Goal: Obtain resource: Obtain resource

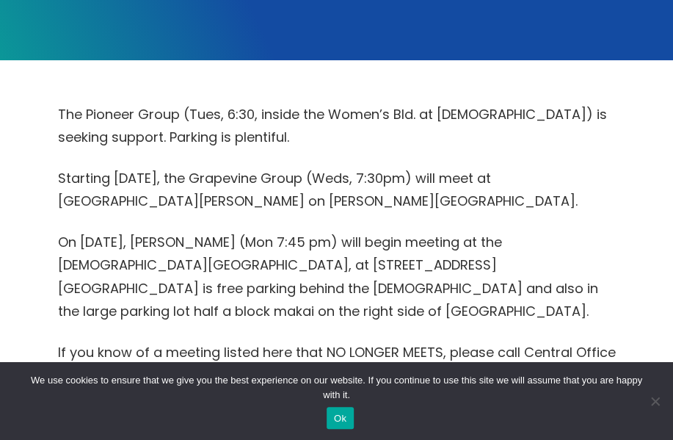
scroll to position [220, 0]
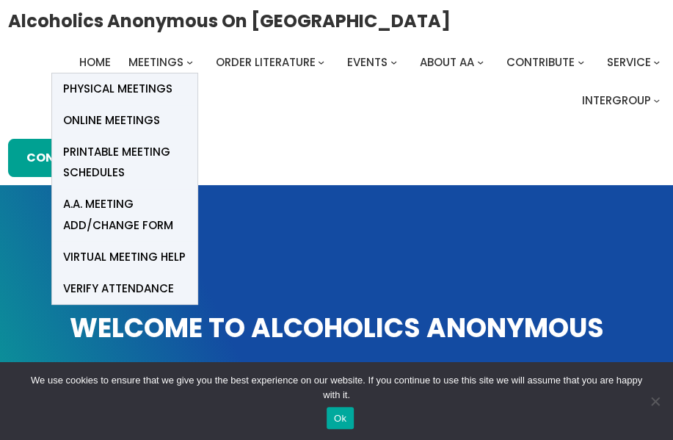
click at [157, 64] on span "Meetings" at bounding box center [155, 61] width 55 height 15
click at [87, 155] on span "Printable Meeting Schedules" at bounding box center [124, 162] width 123 height 41
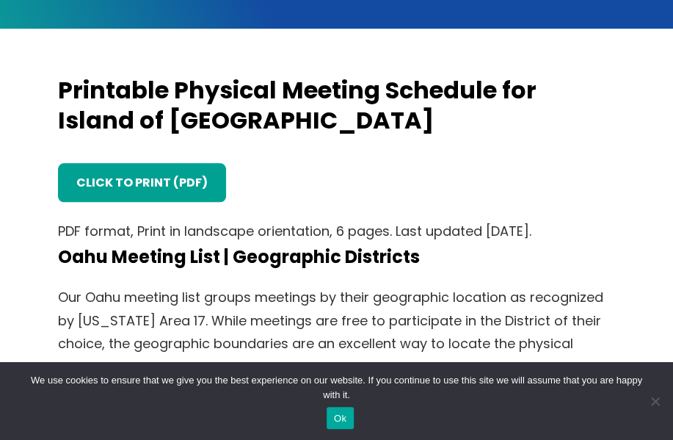
scroll to position [440, 0]
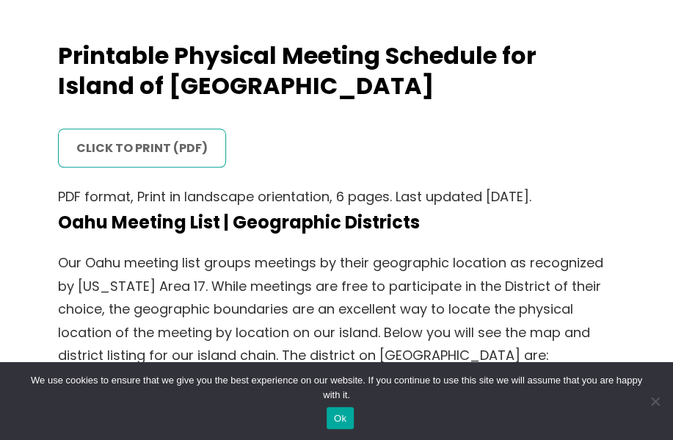
click at [123, 141] on link "click to print (PDF)" at bounding box center [142, 147] width 168 height 38
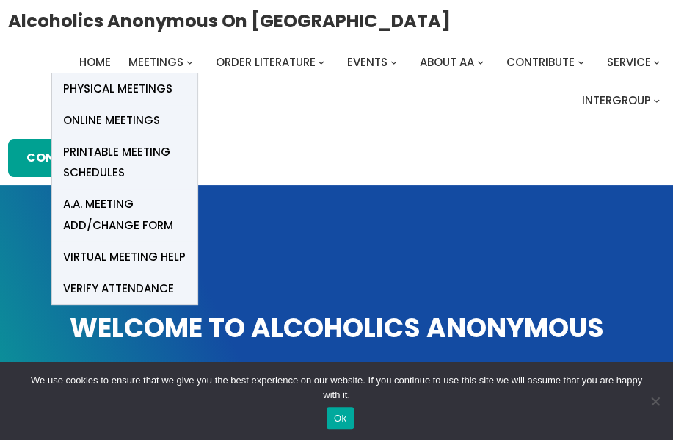
click at [104, 149] on span "Printable Meeting Schedules" at bounding box center [124, 162] width 123 height 41
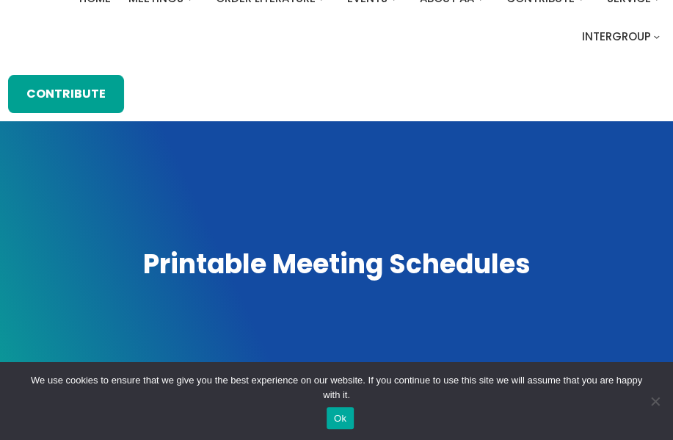
scroll to position [147, 0]
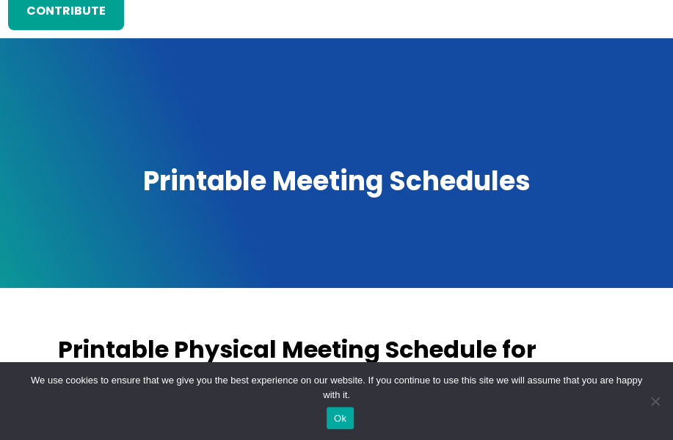
click at [338, 421] on button "Ok" at bounding box center [340, 418] width 27 height 22
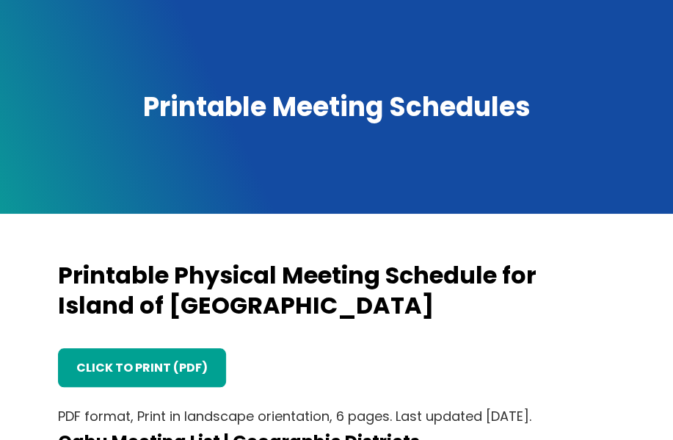
scroll to position [220, 0]
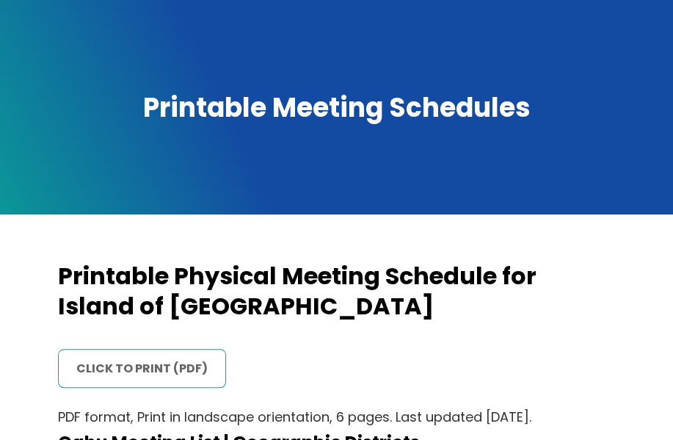
click at [145, 359] on link "click to print (PDF)" at bounding box center [142, 368] width 168 height 38
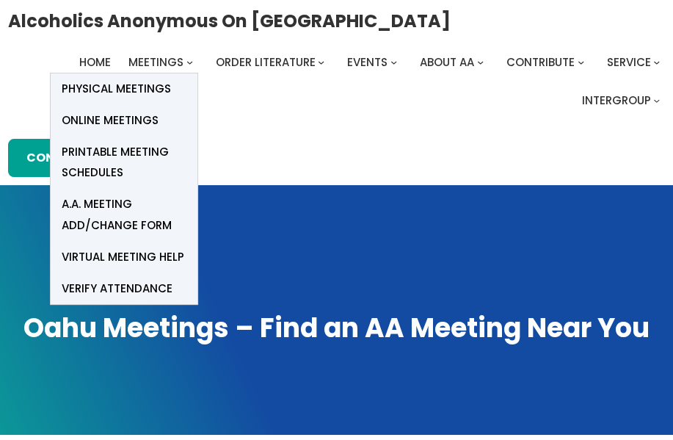
click at [86, 167] on span "Printable Meeting Schedules" at bounding box center [124, 162] width 125 height 41
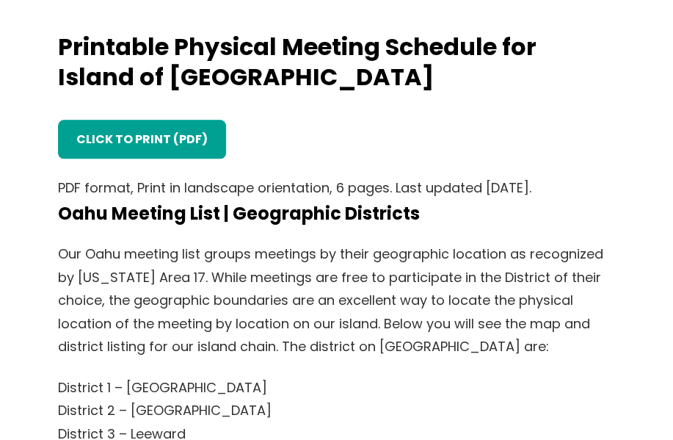
scroll to position [440, 0]
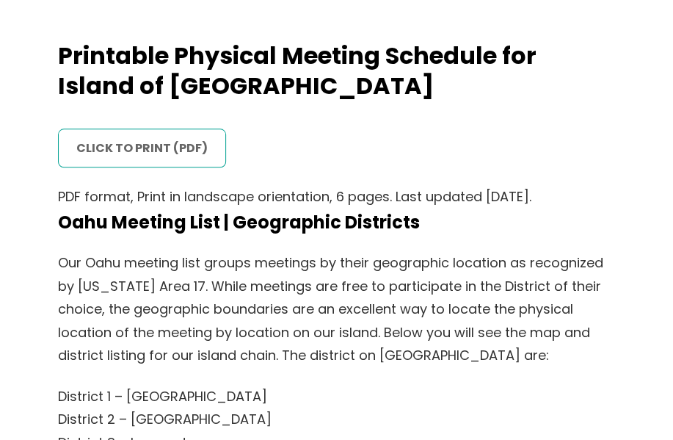
click at [117, 153] on link "click to print (PDF)" at bounding box center [142, 147] width 168 height 38
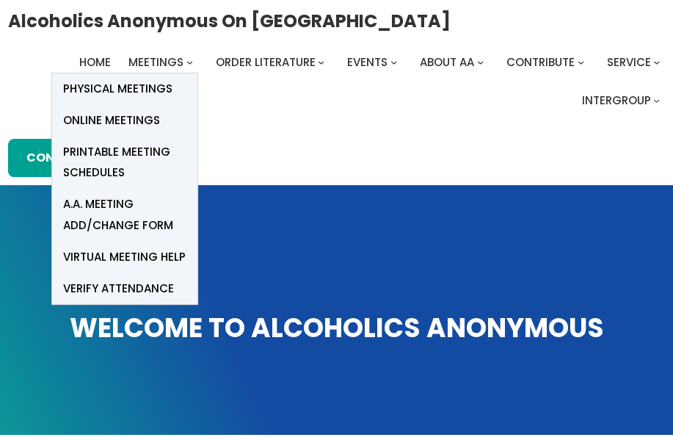
click at [88, 156] on span "Printable Meeting Schedules" at bounding box center [124, 162] width 123 height 41
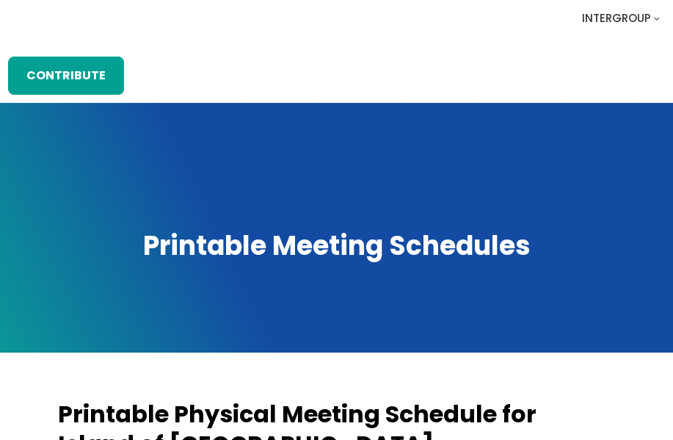
scroll to position [367, 0]
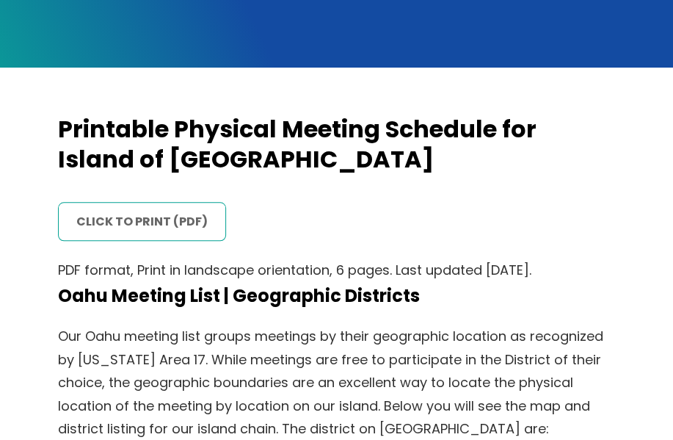
click at [139, 221] on link "click to print (PDF)" at bounding box center [142, 221] width 168 height 38
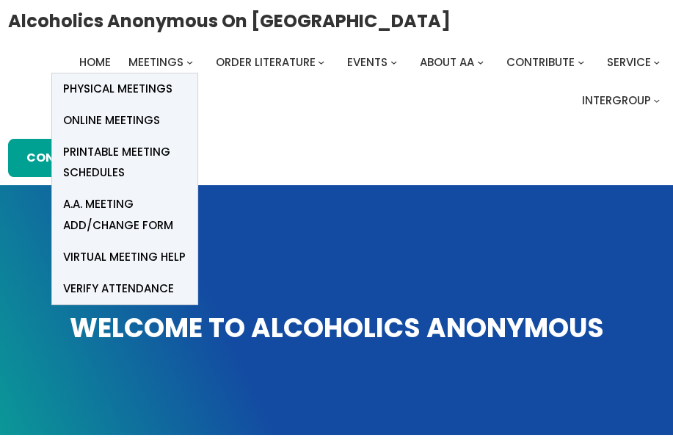
click at [101, 150] on span "Printable Meeting Schedules" at bounding box center [124, 162] width 123 height 41
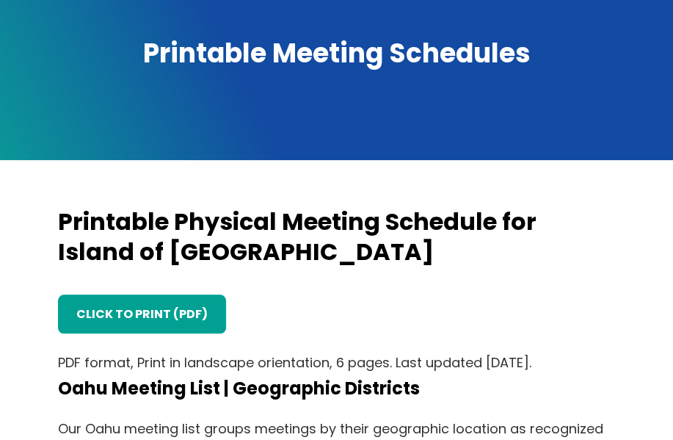
scroll to position [294, 0]
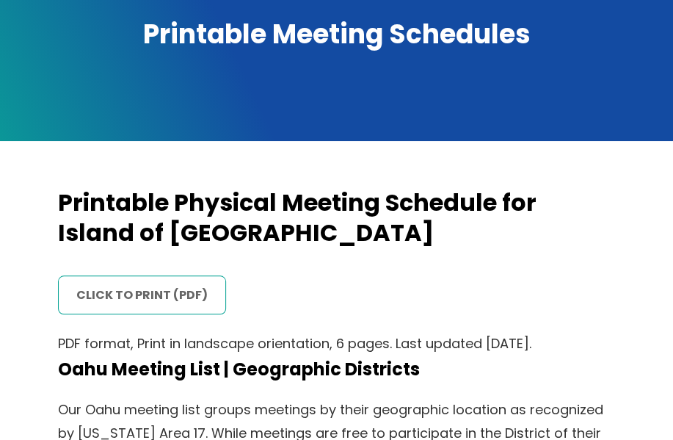
click at [129, 297] on link "click to print (PDF)" at bounding box center [142, 294] width 168 height 38
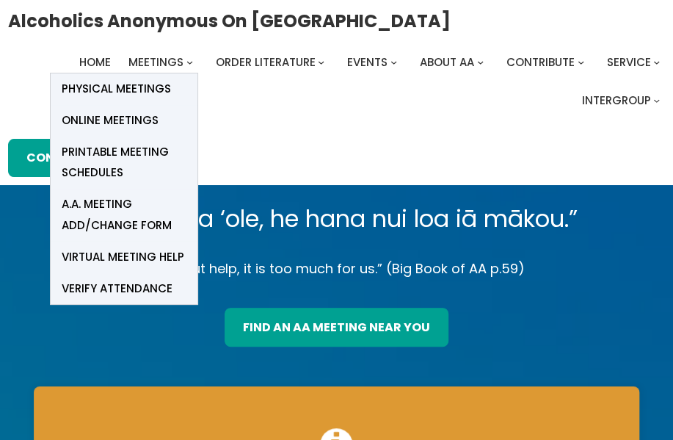
click at [73, 153] on span "Printable Meeting Schedules" at bounding box center [124, 162] width 125 height 41
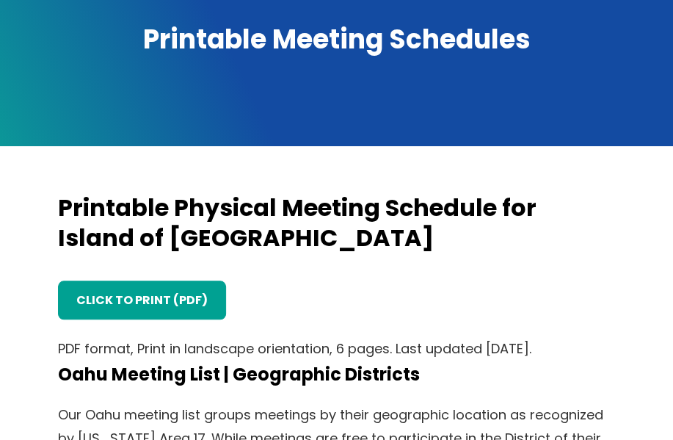
scroll to position [294, 0]
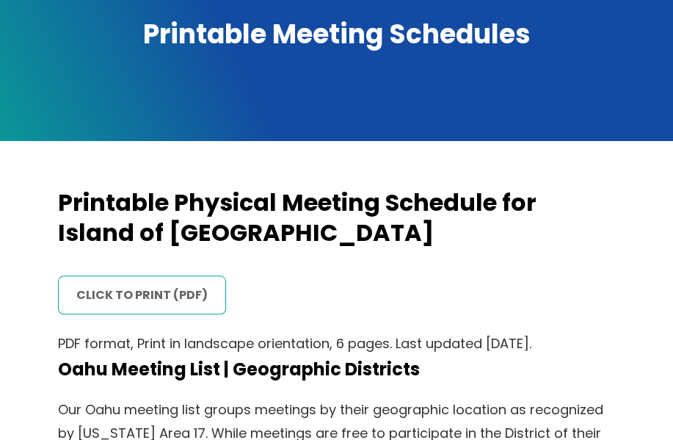
click at [167, 296] on link "click to print (PDF)" at bounding box center [142, 294] width 168 height 38
